Goal: Navigation & Orientation: Find specific page/section

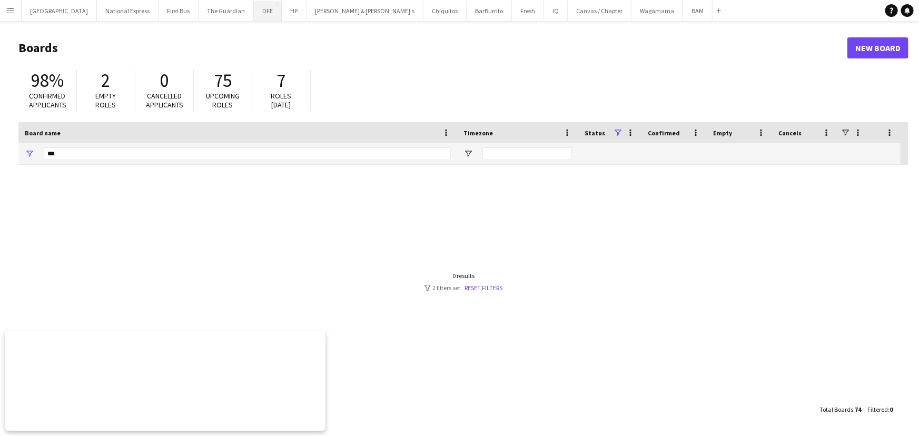
click at [254, 4] on button "DFE Close" at bounding box center [268, 11] width 28 height 21
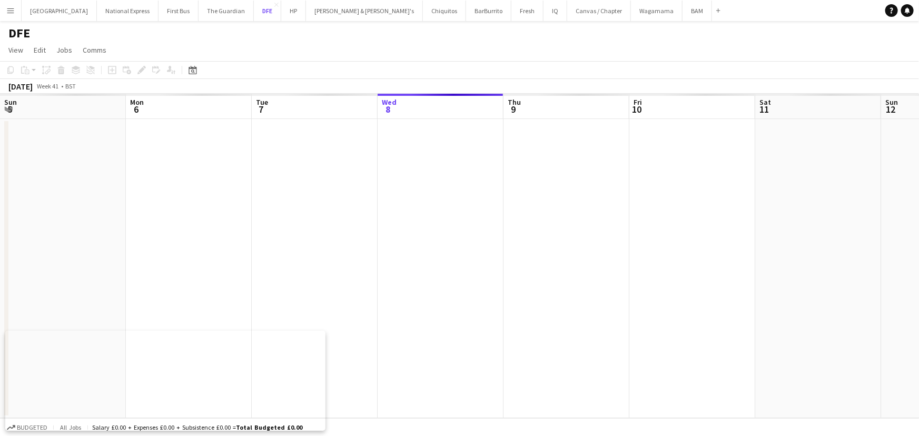
scroll to position [0, 252]
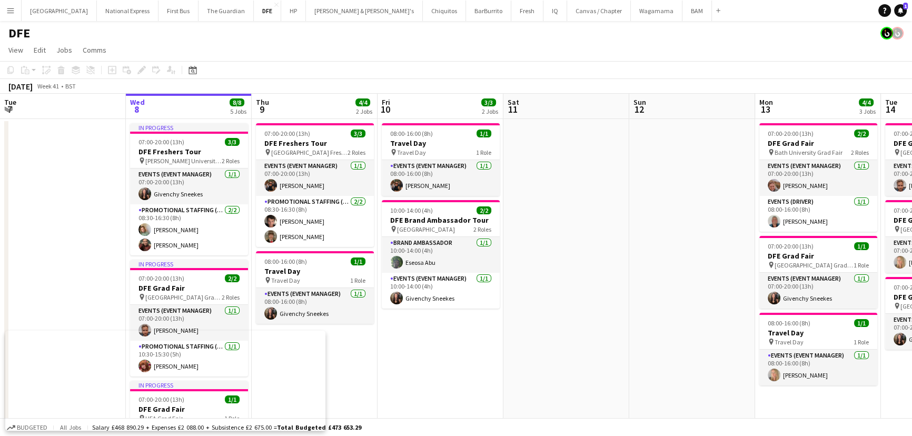
click at [9, 6] on app-icon "Menu" at bounding box center [10, 10] width 8 height 8
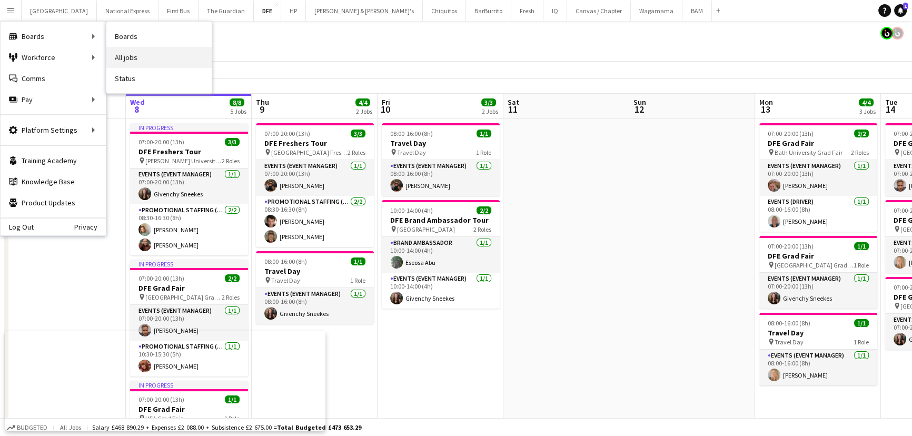
click at [141, 52] on link "All jobs" at bounding box center [158, 57] width 105 height 21
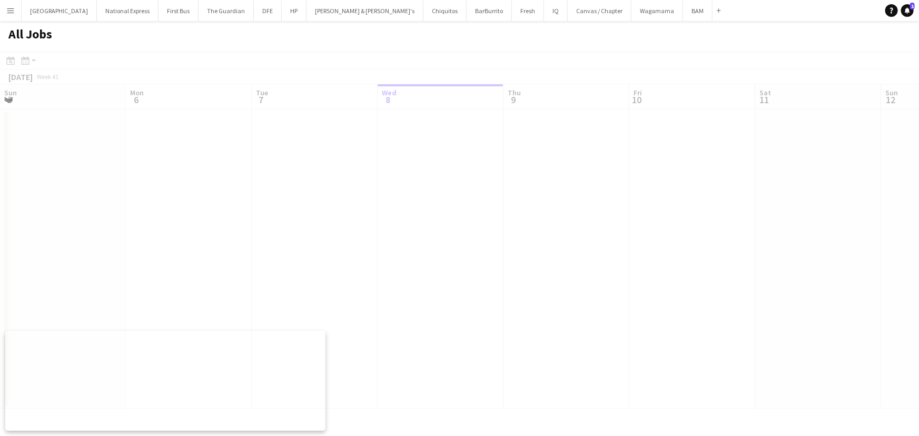
scroll to position [0, 252]
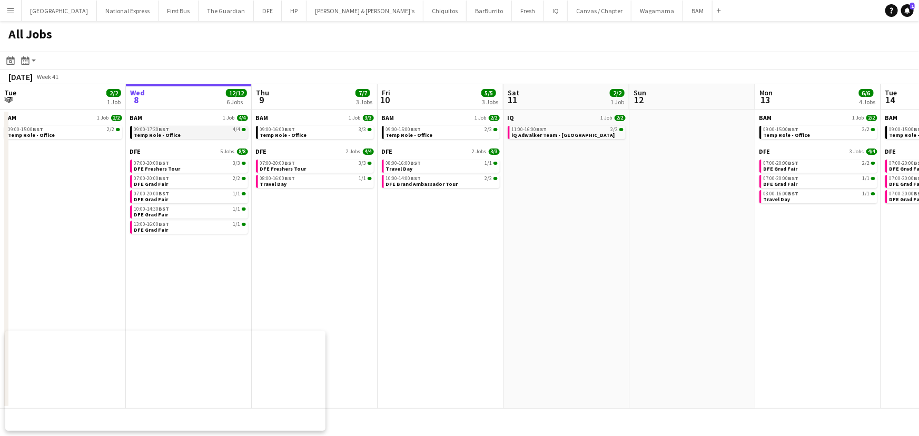
click at [166, 132] on span "Temp Role - Office" at bounding box center [157, 135] width 47 height 7
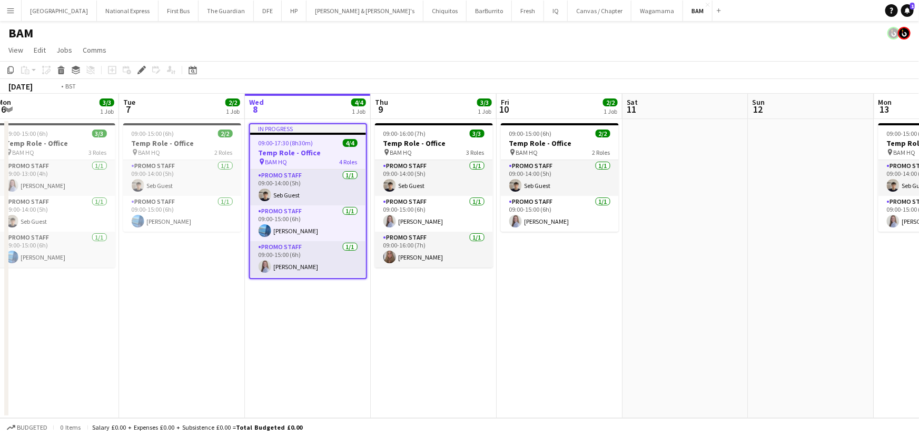
scroll to position [0, 458]
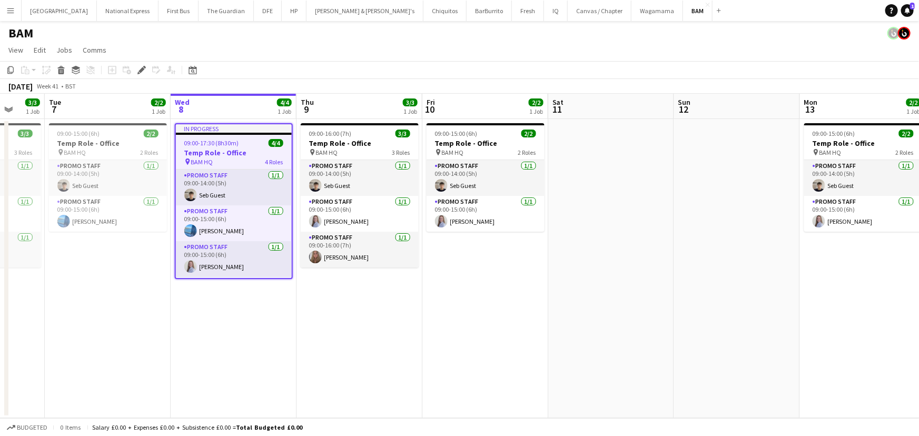
drag, startPoint x: 655, startPoint y: 245, endPoint x: 558, endPoint y: 253, distance: 97.2
click at [558, 253] on app-calendar-viewport "Fri 3 3/4 2 Jobs Sat 4 Sun 5 Mon 6 3/3 1 Job Tue 7 2/2 1 Job Wed 8 4/4 1 Job Th…" at bounding box center [459, 256] width 919 height 324
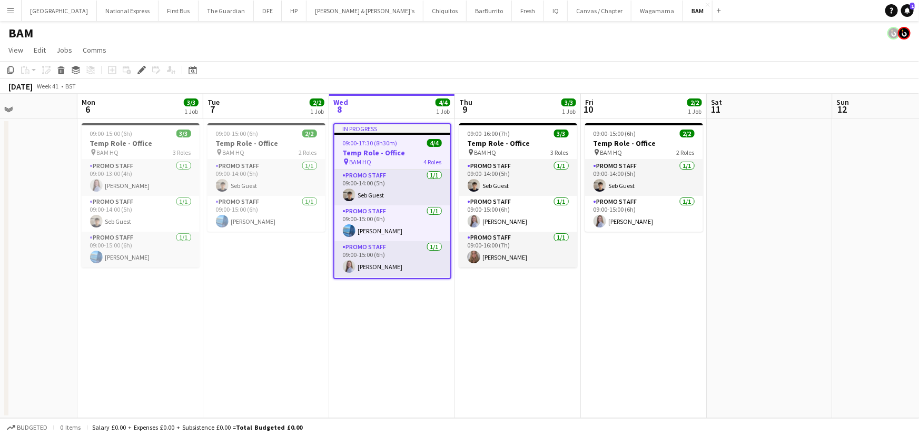
drag, startPoint x: 555, startPoint y: 233, endPoint x: 275, endPoint y: 214, distance: 281.2
click at [229, 225] on app-calendar-viewport "Fri 3 3/4 2 Jobs Sat 4 Sun 5 Mon 6 3/3 1 Job Tue 7 2/2 1 Job Wed 8 4/4 1 Job Th…" at bounding box center [459, 256] width 919 height 324
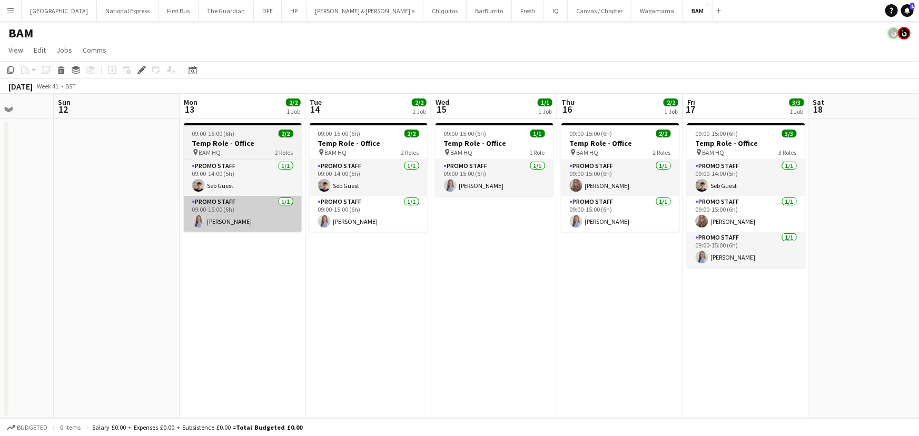
scroll to position [0, 374]
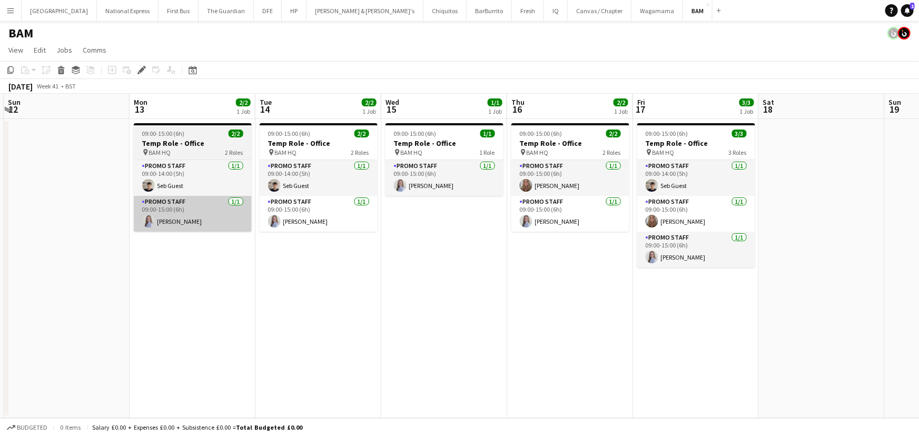
drag, startPoint x: 292, startPoint y: 221, endPoint x: 138, endPoint y: 209, distance: 154.7
click at [138, 209] on app-calendar-viewport "Thu 9 3/3 1 Job Fri 10 2/2 1 Job Sat 11 Sun 12 Mon 13 2/2 1 Job Tue 14 2/2 1 Jo…" at bounding box center [459, 256] width 919 height 324
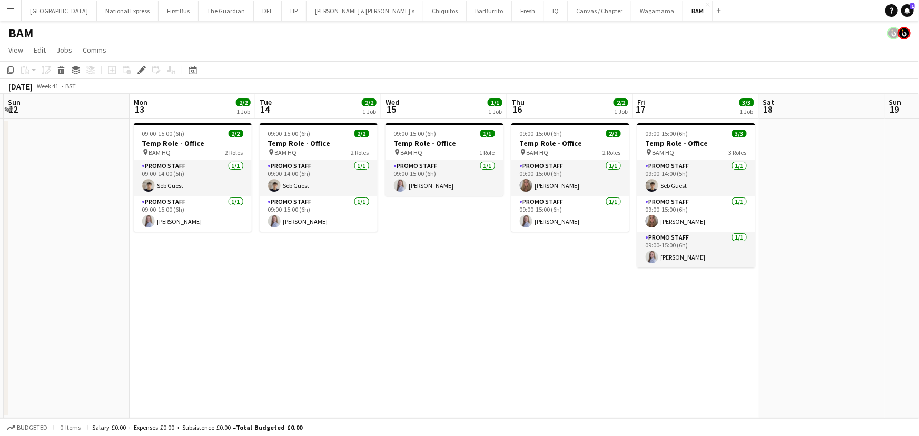
click at [5, 11] on button "Menu" at bounding box center [10, 10] width 21 height 21
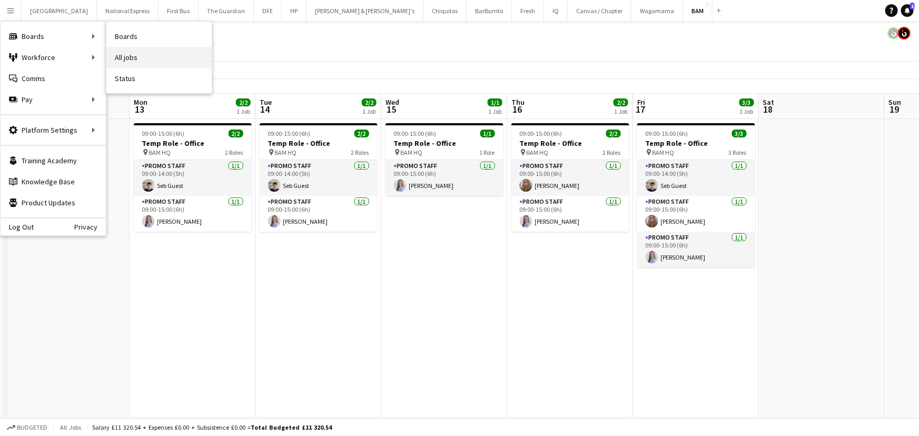
click at [136, 56] on link "All jobs" at bounding box center [158, 57] width 105 height 21
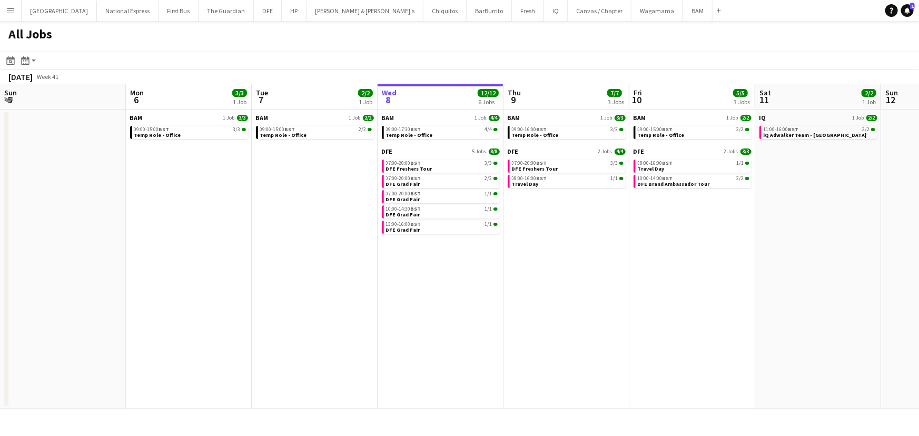
scroll to position [0, 252]
